Goal: Information Seeking & Learning: Learn about a topic

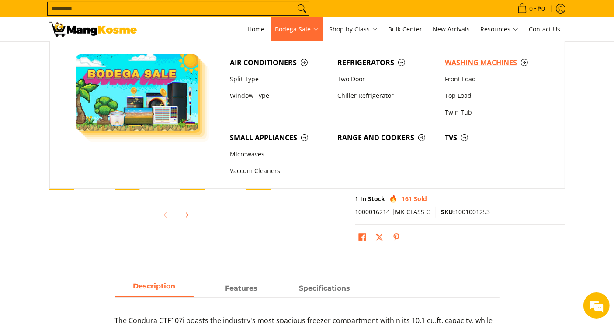
click at [474, 57] on span "Washing Machines" at bounding box center [494, 62] width 99 height 11
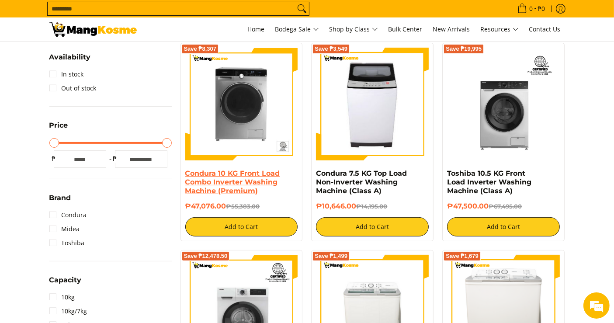
scroll to position [194, 0]
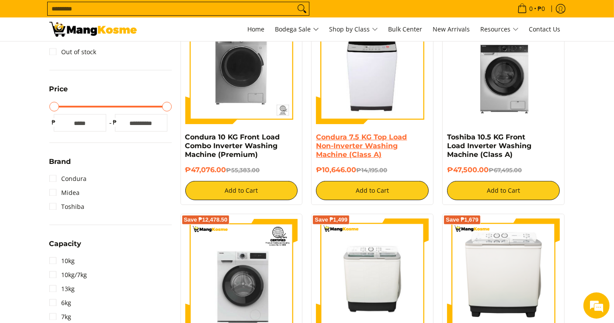
click at [369, 135] on link "Condura 7.5 KG Top Load Non-Inverter Washing Machine (Class A)" at bounding box center [361, 146] width 91 height 26
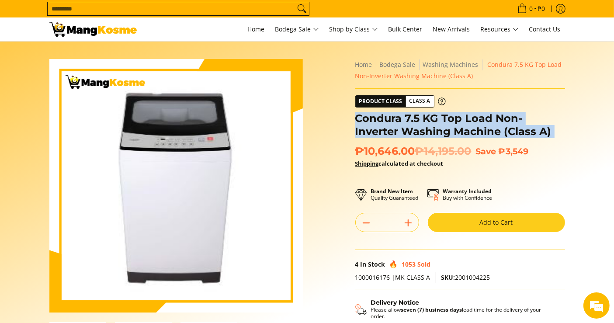
click at [397, 122] on h1 "Condura 7.5 KG Top Load Non-Inverter Washing Machine (Class A)" at bounding box center [460, 125] width 210 height 26
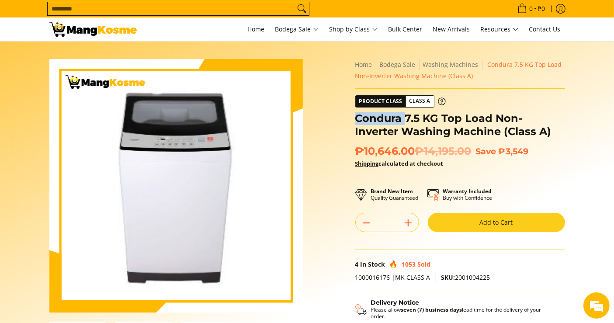
click at [397, 122] on h1 "Condura 7.5 KG Top Load Non-Inverter Washing Machine (Class A)" at bounding box center [460, 125] width 210 height 26
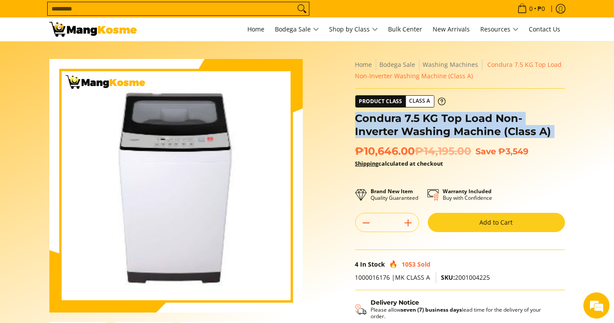
click at [397, 122] on h1 "Condura 7.5 KG Top Load Non-Inverter Washing Machine (Class A)" at bounding box center [460, 125] width 210 height 26
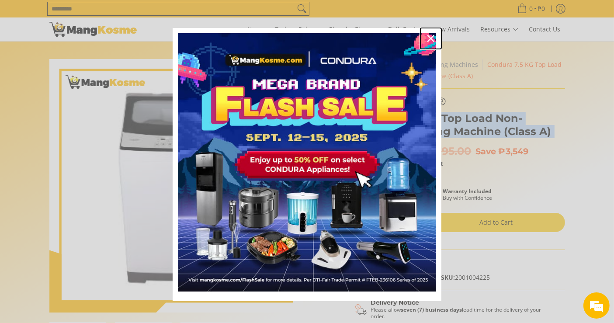
click at [430, 35] on icon "close icon" at bounding box center [431, 38] width 7 height 7
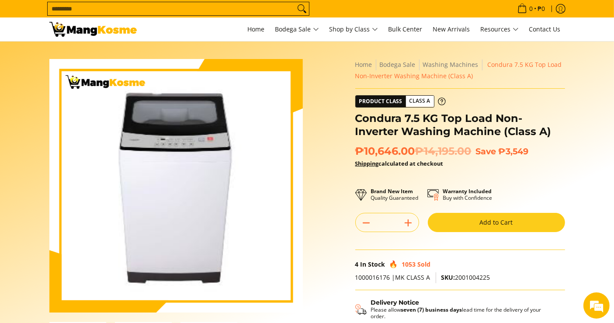
click at [412, 155] on span "₱10,646.00 ₱14,195.00" at bounding box center [413, 151] width 116 height 13
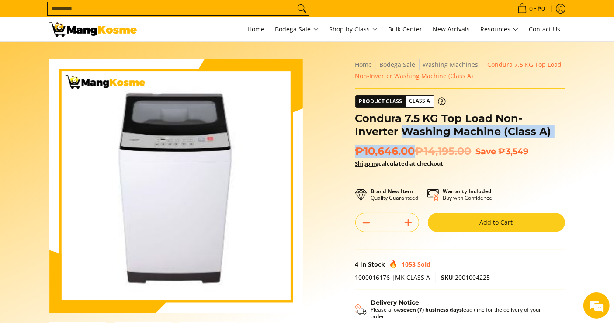
drag, startPoint x: 414, startPoint y: 152, endPoint x: 357, endPoint y: 139, distance: 58.8
click at [357, 139] on div "**********" at bounding box center [460, 222] width 210 height 326
drag, startPoint x: 371, startPoint y: 145, endPoint x: 383, endPoint y: 152, distance: 14.5
click at [371, 145] on span "₱10,646.00 ₱14,195.00" at bounding box center [413, 151] width 116 height 13
click at [411, 153] on span "₱10,646.00 ₱14,195.00" at bounding box center [413, 151] width 116 height 13
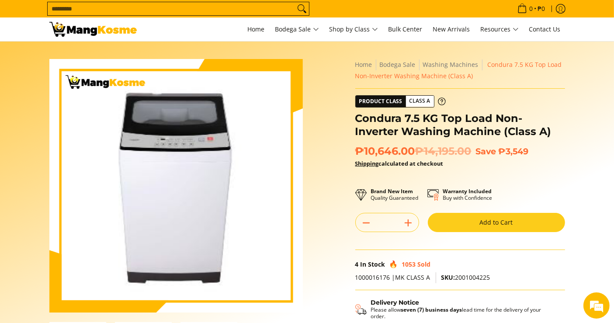
click at [411, 152] on span "₱10,646.00 ₱14,195.00" at bounding box center [413, 151] width 116 height 13
drag, startPoint x: 416, startPoint y: 153, endPoint x: 411, endPoint y: 150, distance: 6.1
click at [411, 150] on span "₱10,646.00 ₱14,195.00" at bounding box center [413, 151] width 116 height 13
click at [422, 146] on del "₱14,195.00" at bounding box center [443, 151] width 56 height 13
copy span "₱10,646.00"
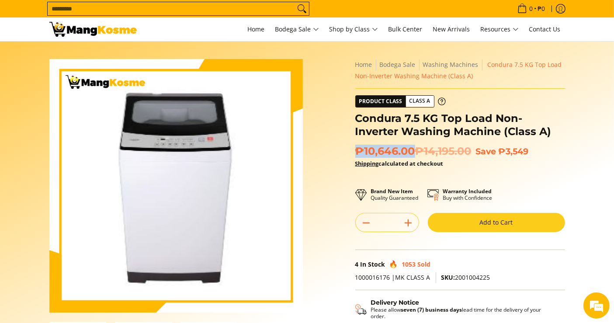
drag, startPoint x: 414, startPoint y: 149, endPoint x: 357, endPoint y: 151, distance: 57.8
click at [357, 151] on span "₱10,646.00 ₱14,195.00" at bounding box center [413, 151] width 116 height 13
